Goal: Navigation & Orientation: Find specific page/section

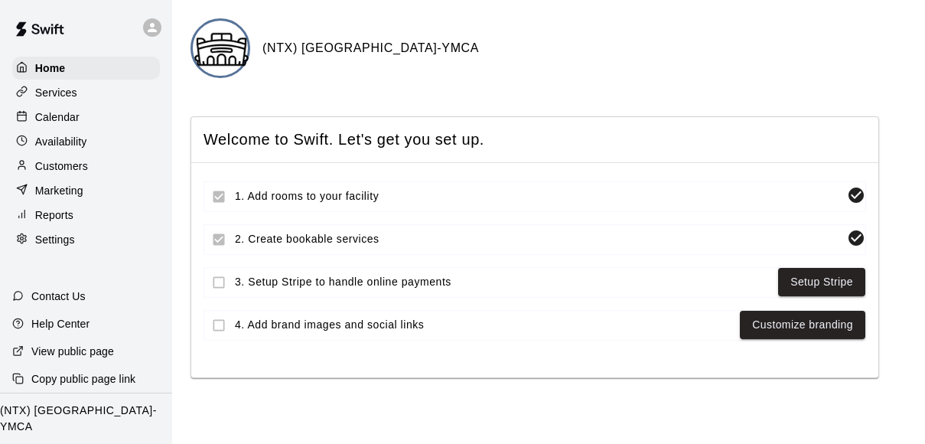
click at [160, 28] on div at bounding box center [152, 27] width 18 height 18
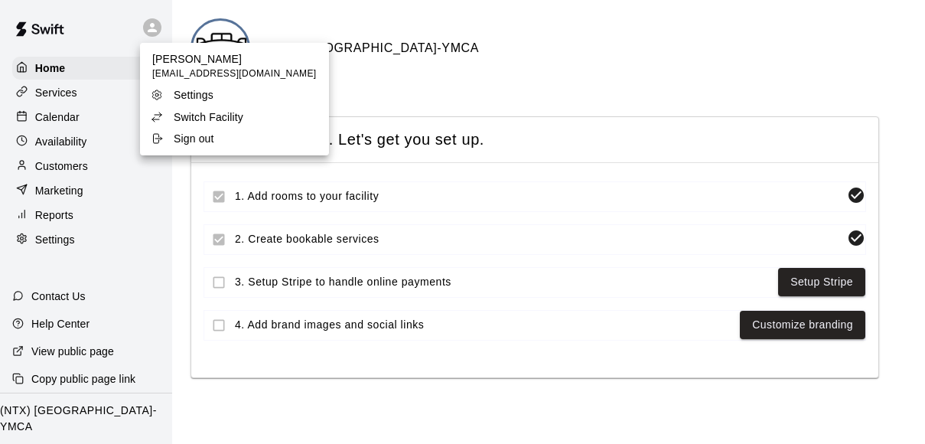
click at [204, 116] on p "Switch Facility" at bounding box center [209, 116] width 70 height 15
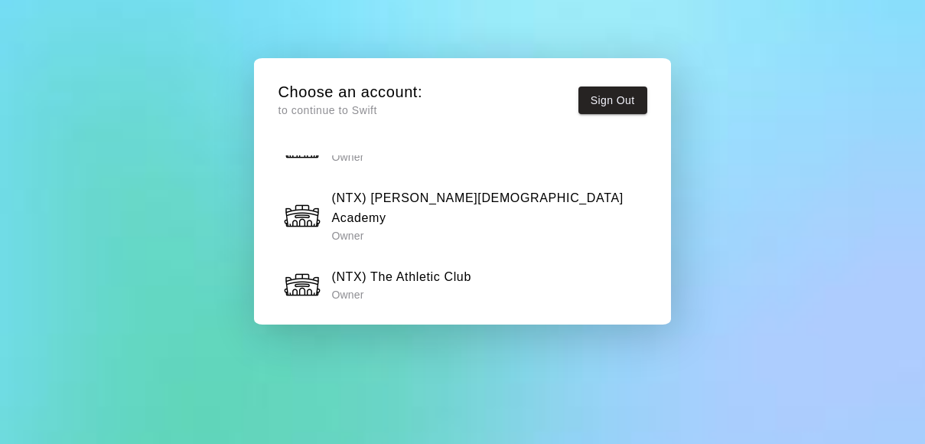
scroll to position [915, 0]
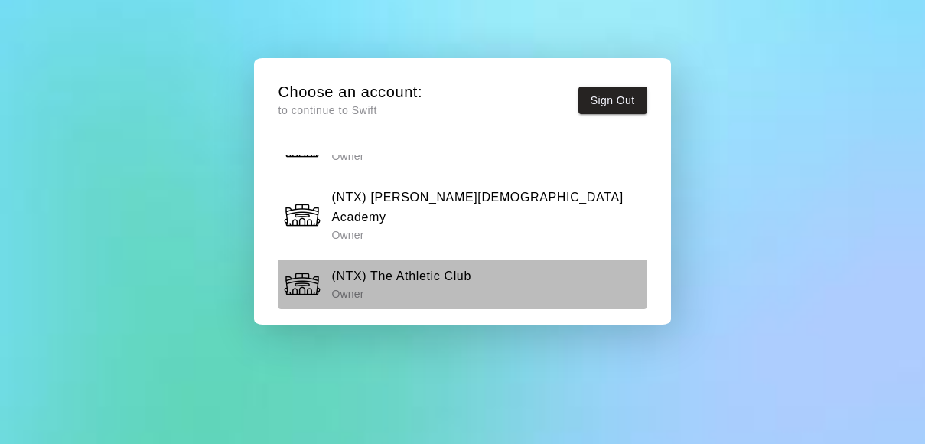
click at [470, 266] on h6 "(NTX) The Athletic Club" at bounding box center [401, 276] width 140 height 20
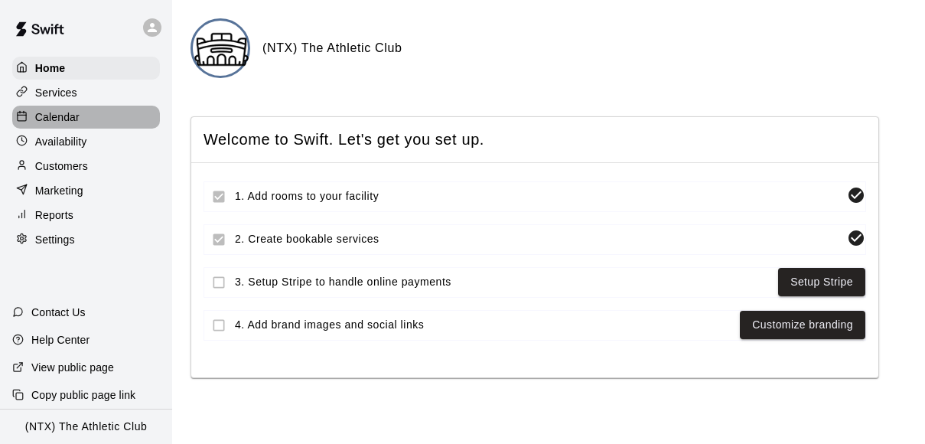
click at [63, 115] on p "Calendar" at bounding box center [57, 116] width 44 height 15
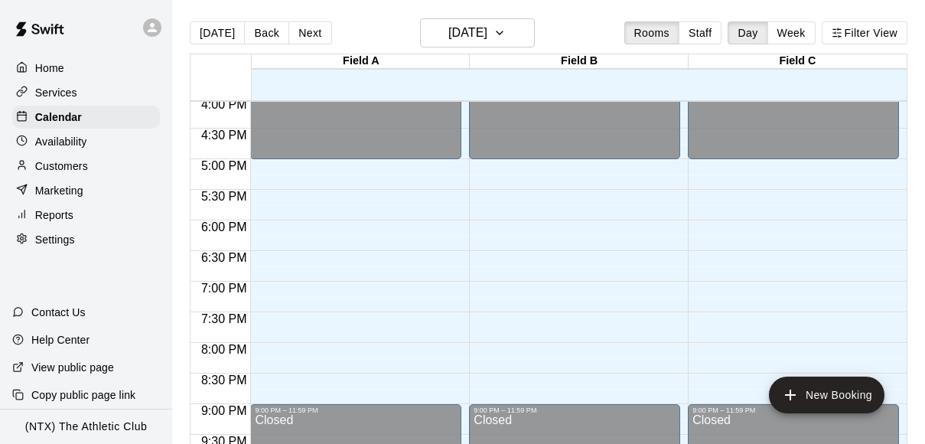
scroll to position [1023, 0]
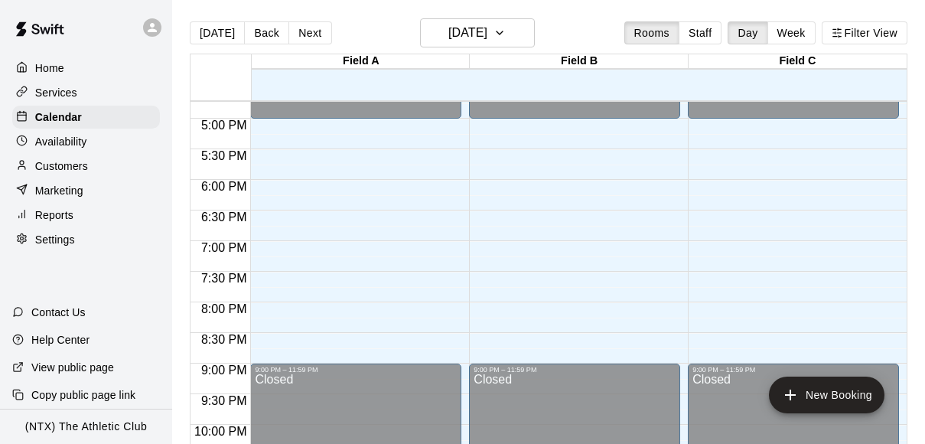
click at [46, 26] on img at bounding box center [40, 29] width 80 height 46
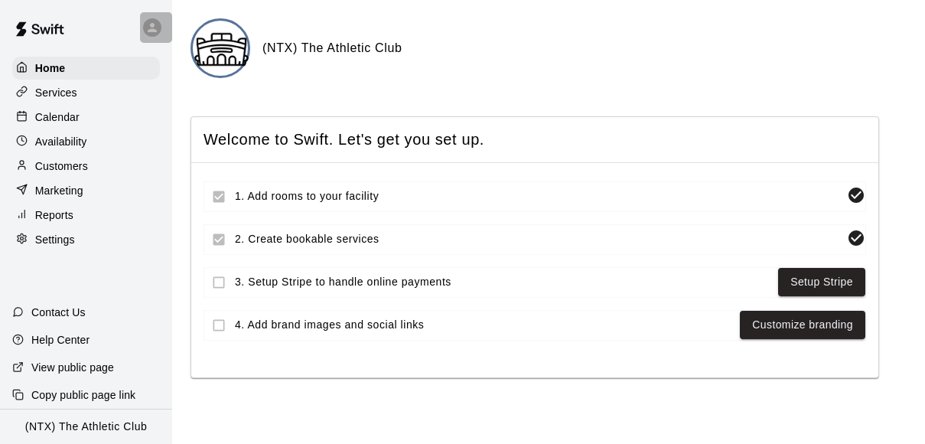
click at [144, 24] on div at bounding box center [152, 27] width 18 height 18
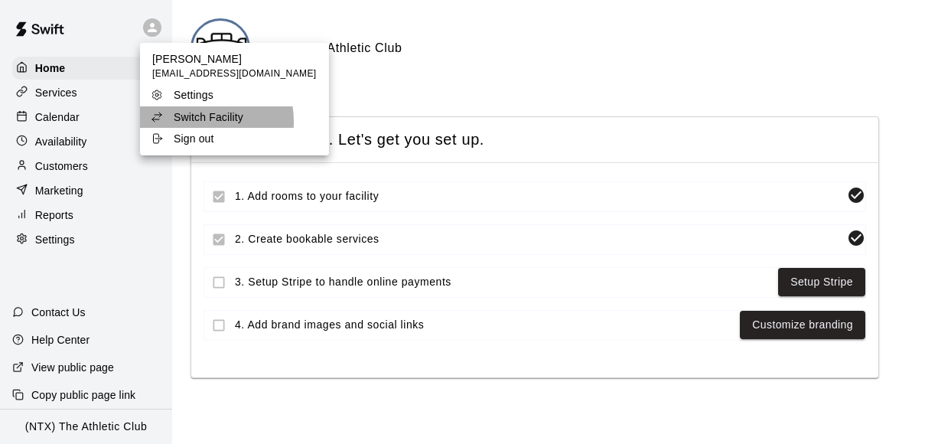
click at [197, 122] on p "Switch Facility" at bounding box center [209, 116] width 70 height 15
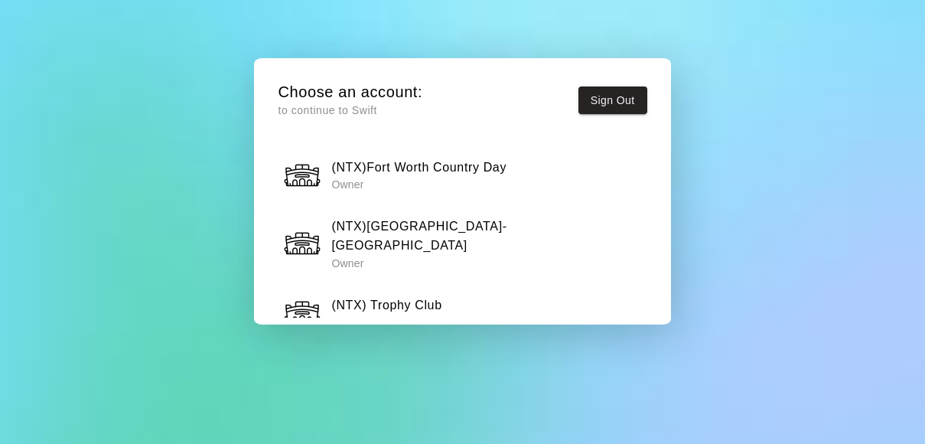
scroll to position [1354, 0]
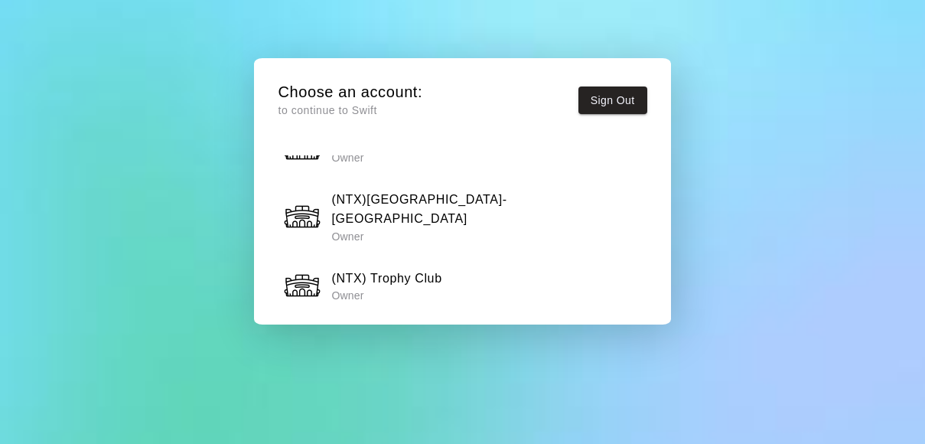
click at [531, 327] on div "(NTX) Adventure Landing Owner" at bounding box center [462, 346] width 359 height 38
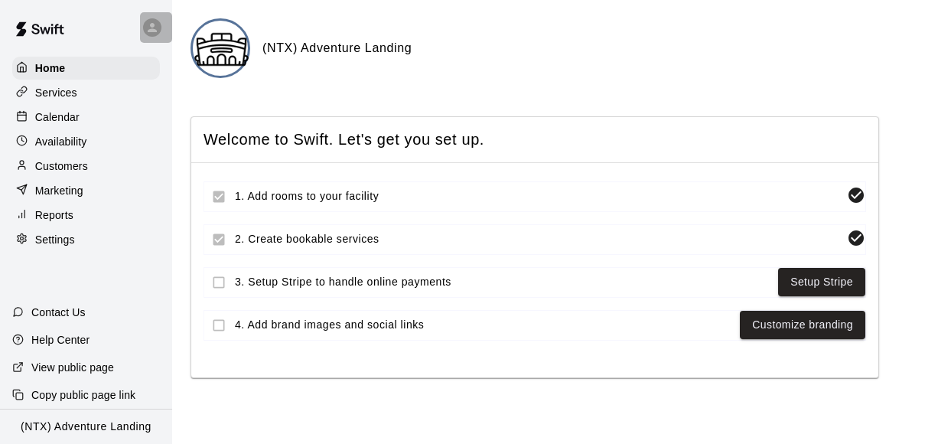
click at [152, 22] on icon at bounding box center [152, 28] width 14 height 14
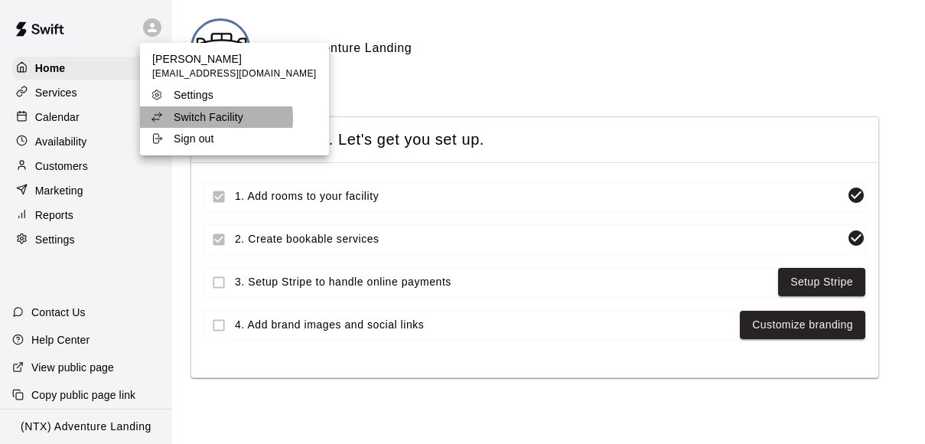
click at [210, 118] on p "Switch Facility" at bounding box center [209, 116] width 70 height 15
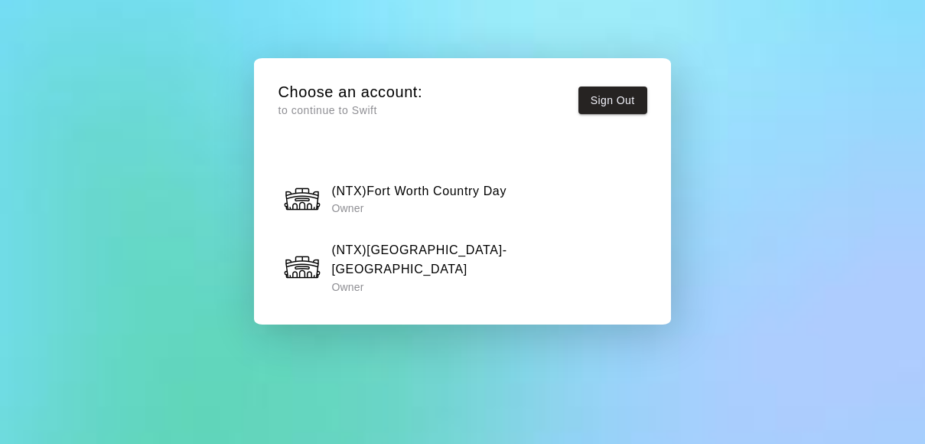
scroll to position [1305, 0]
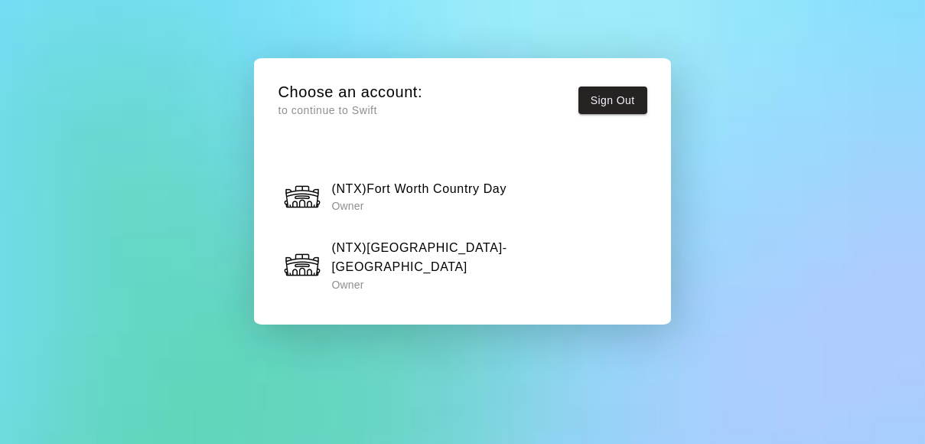
click at [475, 238] on h6 "(NTX)[GEOGRAPHIC_DATA]-[GEOGRAPHIC_DATA]" at bounding box center [486, 257] width 310 height 39
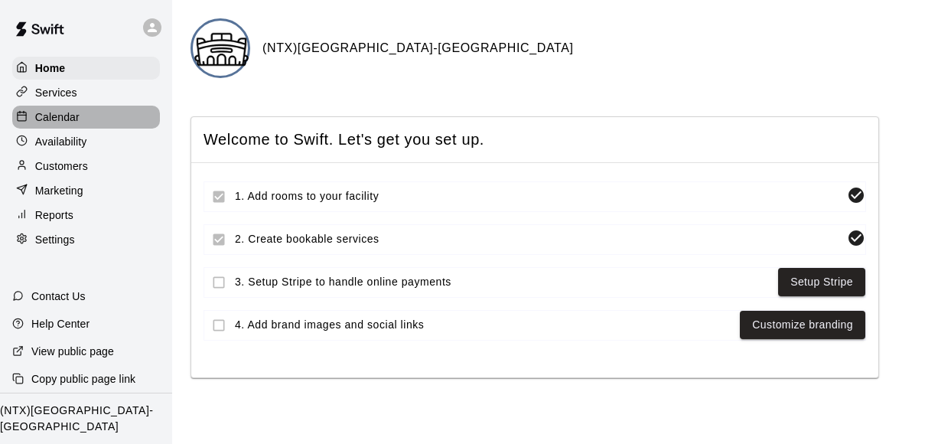
click at [72, 114] on p "Calendar" at bounding box center [57, 116] width 44 height 15
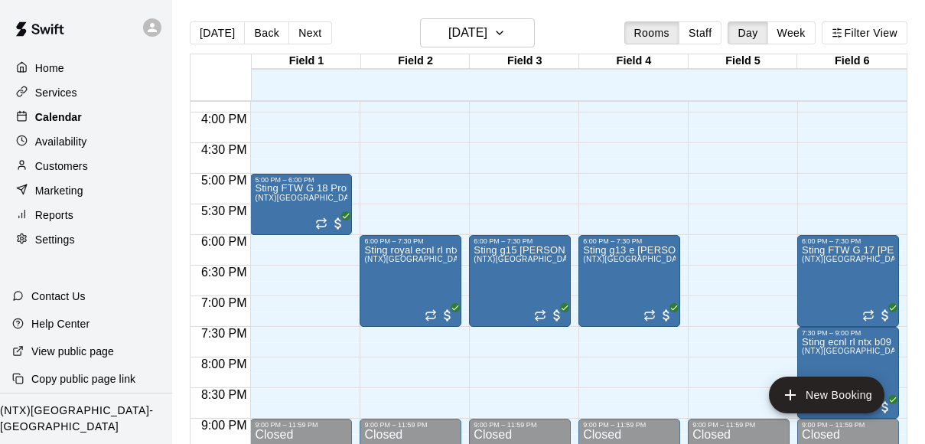
scroll to position [970, 0]
